Goal: Task Accomplishment & Management: Use online tool/utility

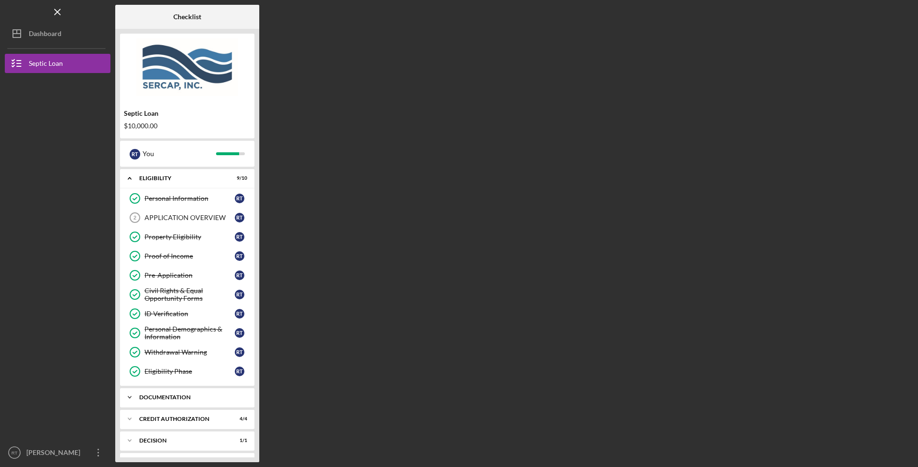
click at [137, 396] on icon "Icon/Expander" at bounding box center [129, 397] width 19 height 19
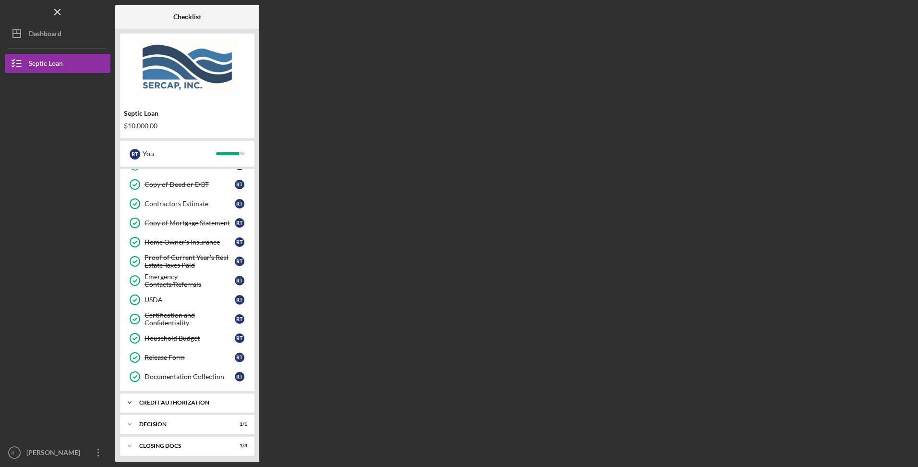
click at [137, 406] on icon "Icon/Expander" at bounding box center [129, 402] width 19 height 19
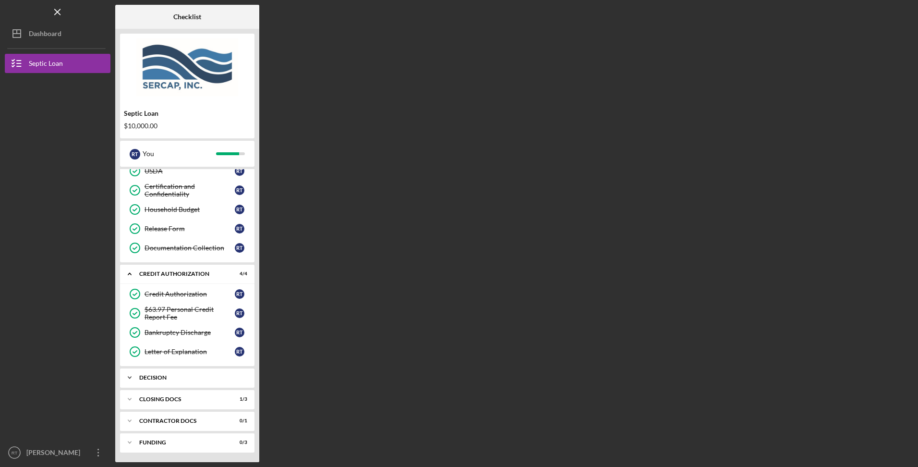
click at [143, 383] on div "Icon/Expander Decision 1 / 1" at bounding box center [187, 377] width 134 height 19
click at [150, 423] on div "CLOSING DOCS" at bounding box center [190, 424] width 103 height 6
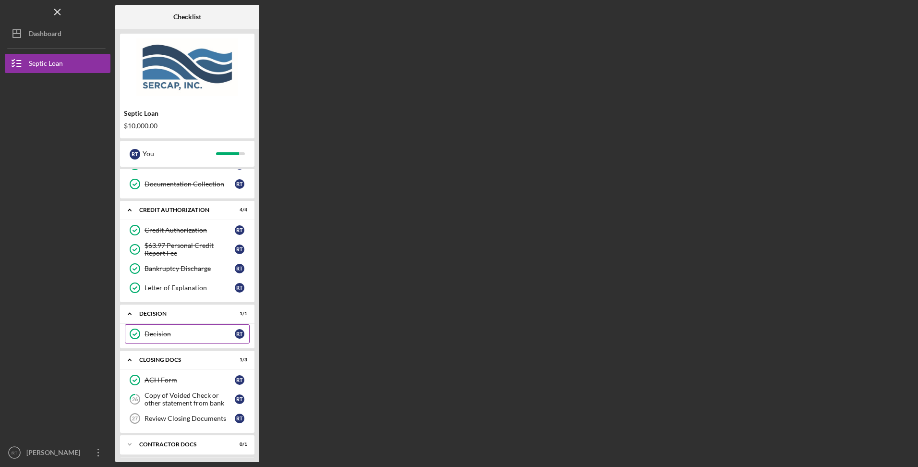
scroll to position [468, 0]
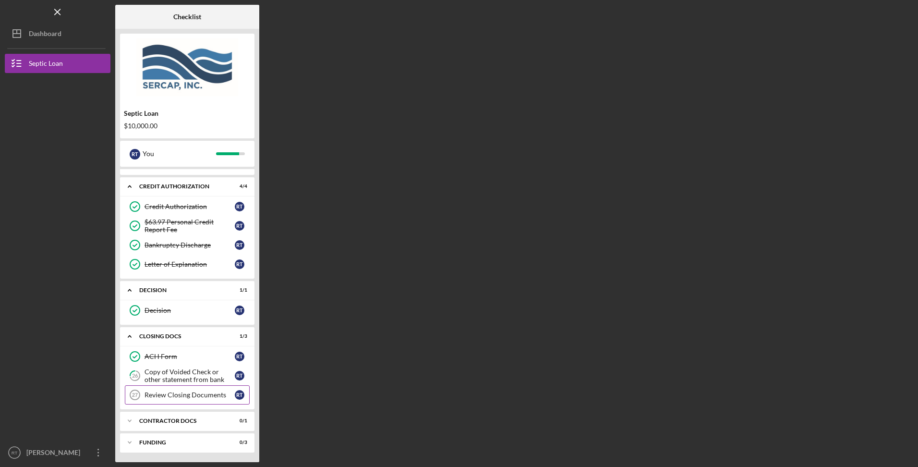
click at [200, 399] on div "Review Closing Documents" at bounding box center [190, 395] width 90 height 8
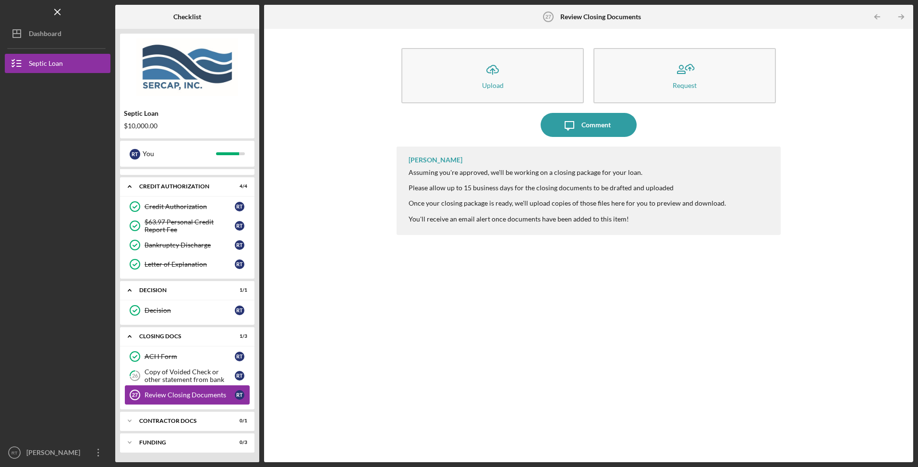
click at [200, 388] on link "Review Closing Documents 27 Review Closing Documents R T" at bounding box center [187, 394] width 125 height 19
click at [200, 379] on div "Copy of Voided Check or other statement from bank" at bounding box center [190, 375] width 90 height 15
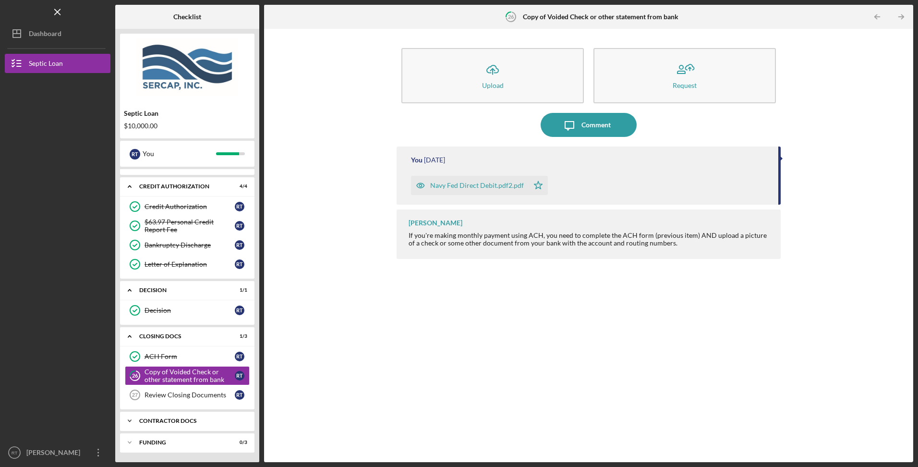
click at [184, 414] on div "Icon/Expander Contractor Docs 0 / 1" at bounding box center [187, 420] width 134 height 19
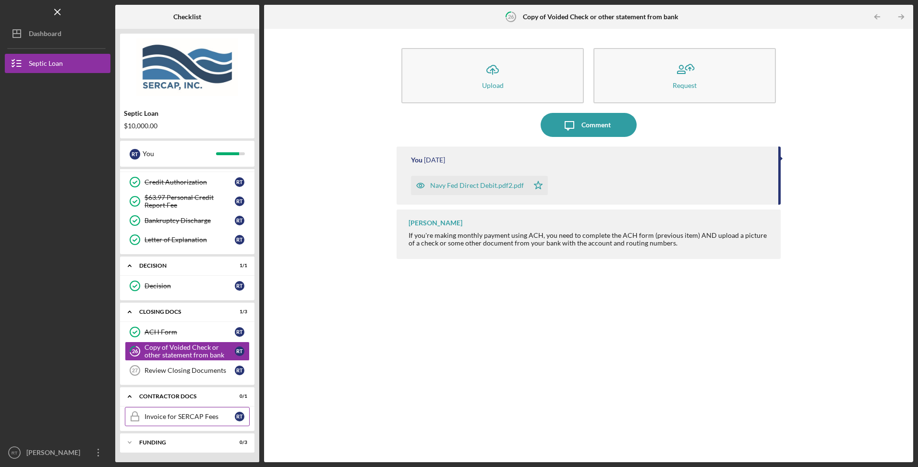
click at [184, 413] on div "Invoice for SERCAP Fees" at bounding box center [190, 416] width 90 height 8
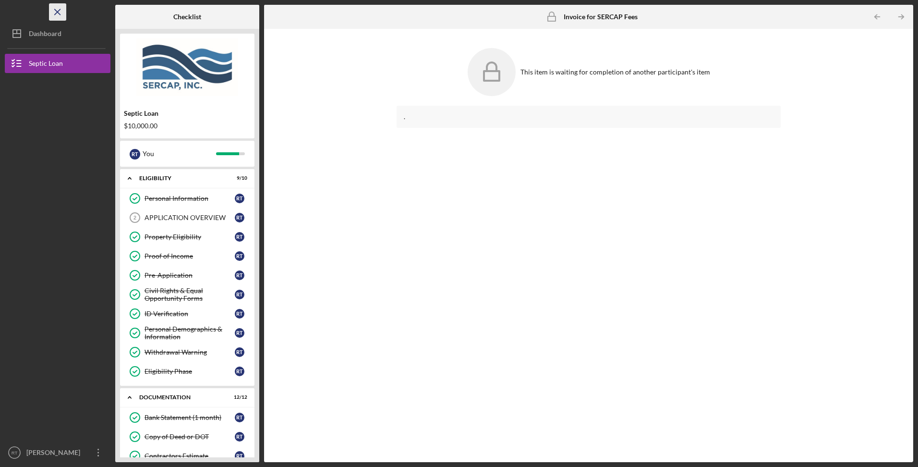
click at [61, 12] on icon "Icon/Menu Close" at bounding box center [58, 12] width 22 height 22
